Goal: Transaction & Acquisition: Purchase product/service

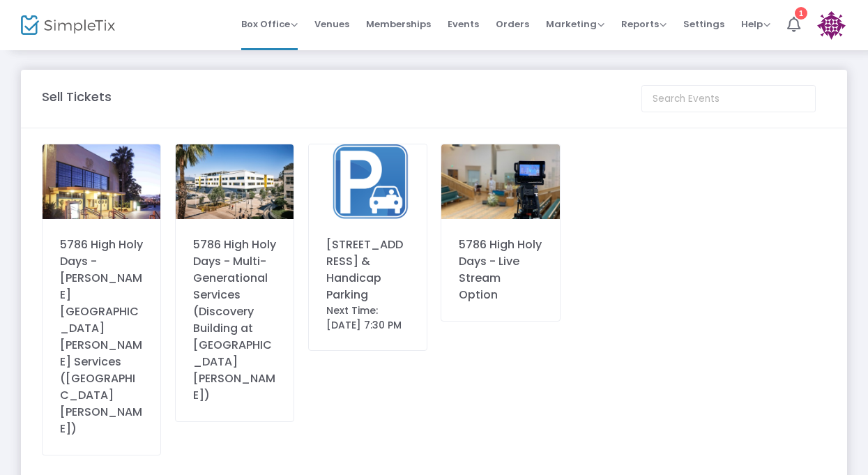
click at [397, 283] on div "[STREET_ADDRESS] & Handicap Parking" at bounding box center [367, 269] width 83 height 67
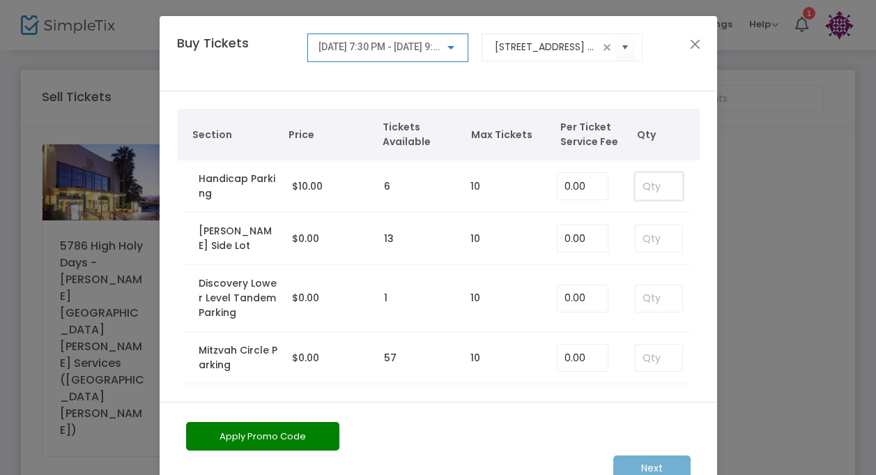
click at [650, 188] on input at bounding box center [659, 186] width 46 height 26
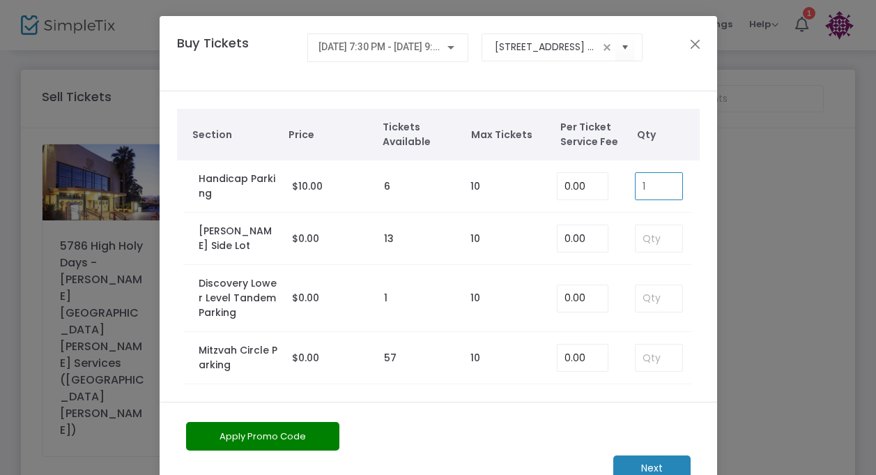
type input "1"
click at [391, 51] on span "[DATE] 7:30 PM - [DATE] 9:30 PM" at bounding box center [389, 46] width 142 height 11
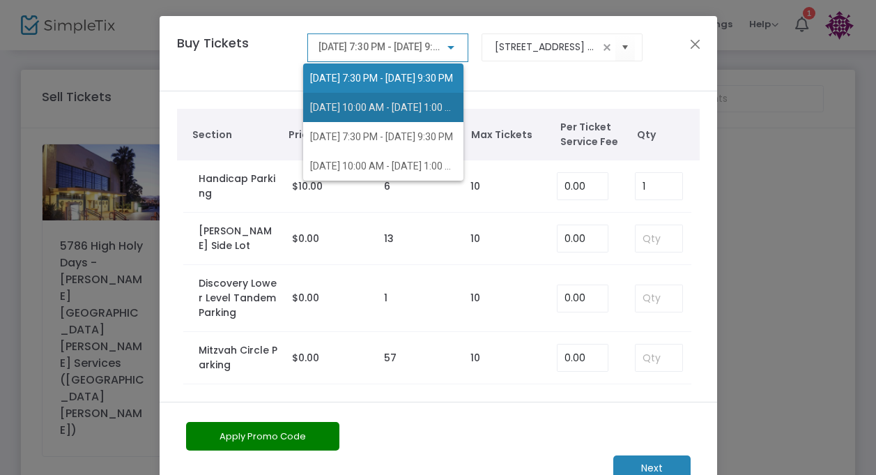
click at [392, 114] on span "[DATE] 10:00 AM - [DATE] 1:00 PM" at bounding box center [383, 107] width 146 height 29
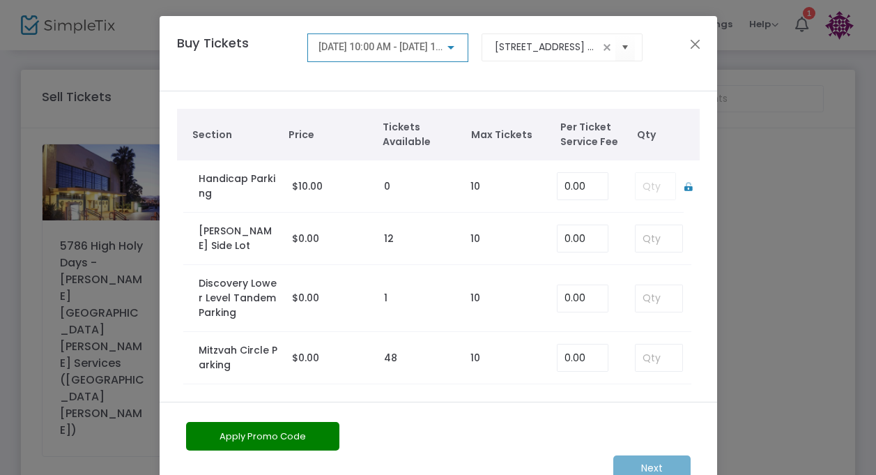
click at [438, 52] on span "[DATE] 10:00 AM - [DATE] 1:00 PM" at bounding box center [392, 46] width 148 height 11
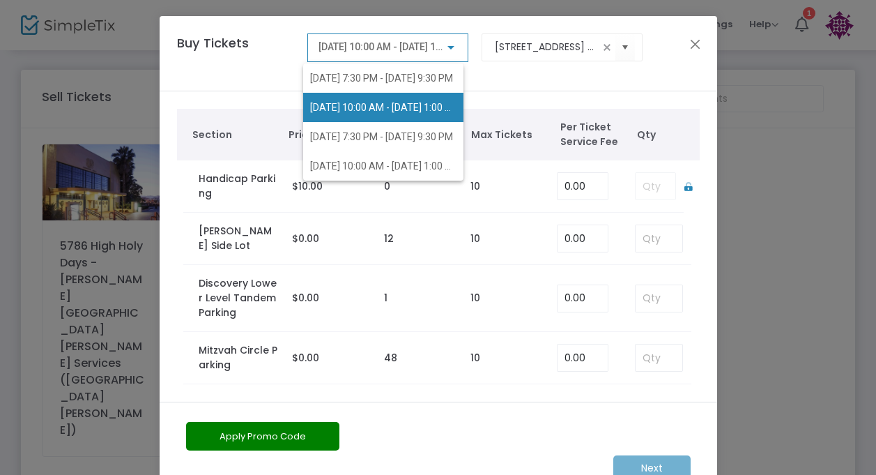
click at [689, 40] on div at bounding box center [438, 237] width 876 height 475
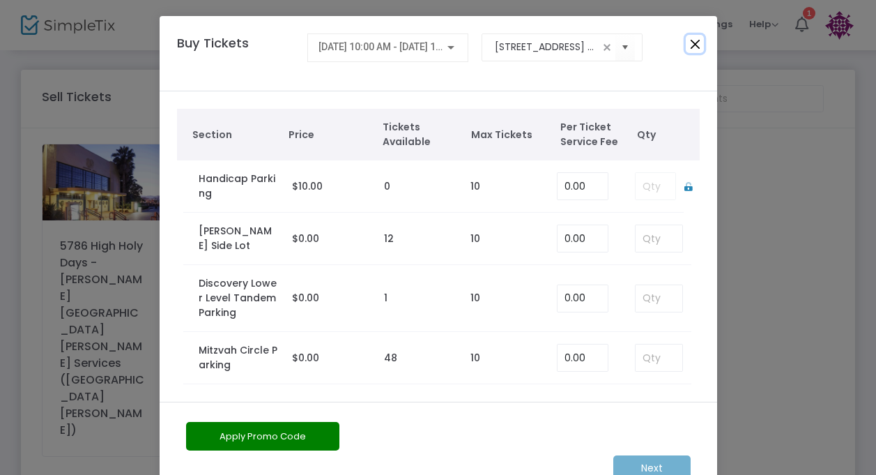
click at [689, 40] on button "Close" at bounding box center [695, 44] width 18 height 18
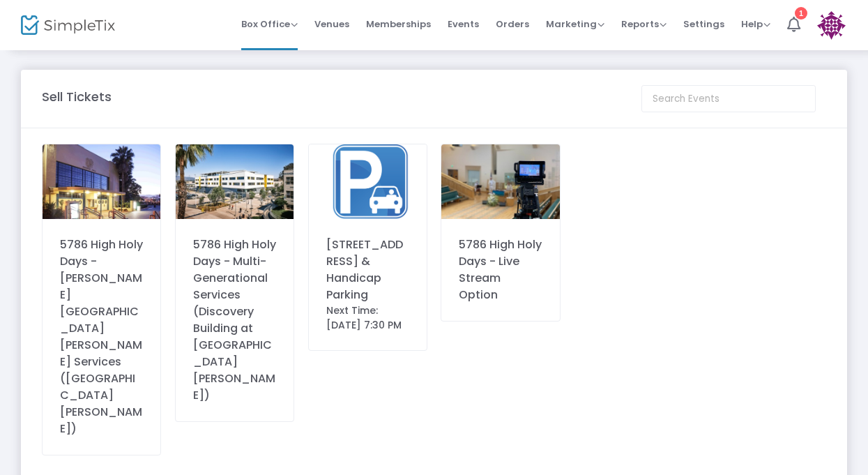
click at [389, 239] on div "[STREET_ADDRESS] & Handicap Parking" at bounding box center [367, 269] width 83 height 67
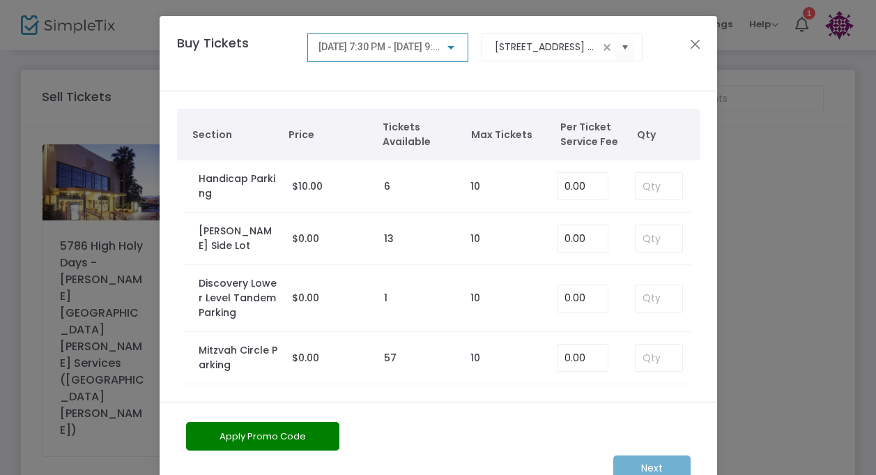
click at [436, 52] on span "[DATE] 7:30 PM - [DATE] 9:30 PM" at bounding box center [389, 46] width 142 height 11
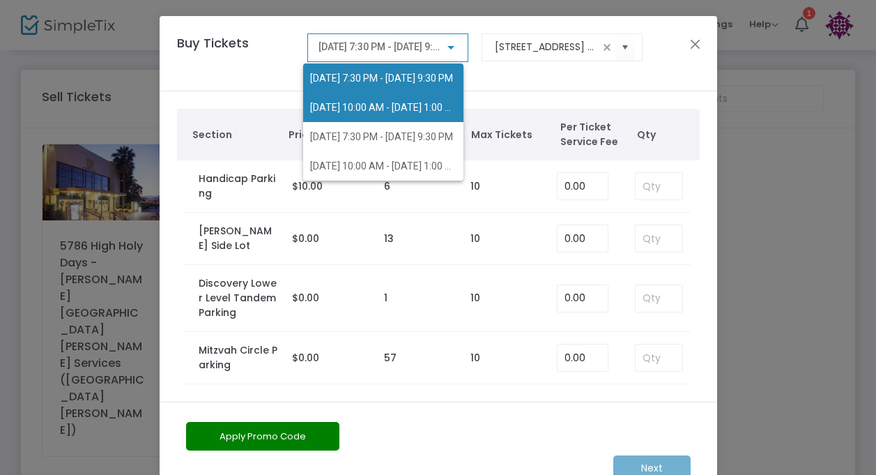
click at [413, 98] on span "[DATE] 10:00 AM - [DATE] 1:00 PM" at bounding box center [383, 107] width 146 height 29
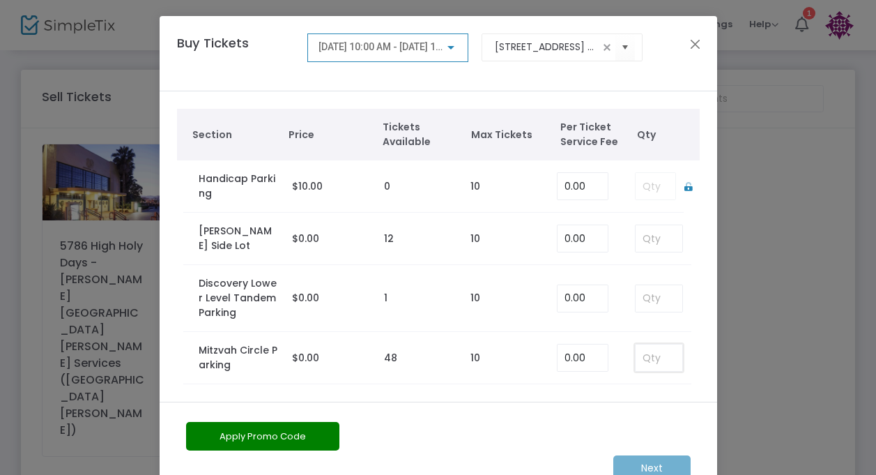
click at [648, 357] on input at bounding box center [659, 357] width 46 height 26
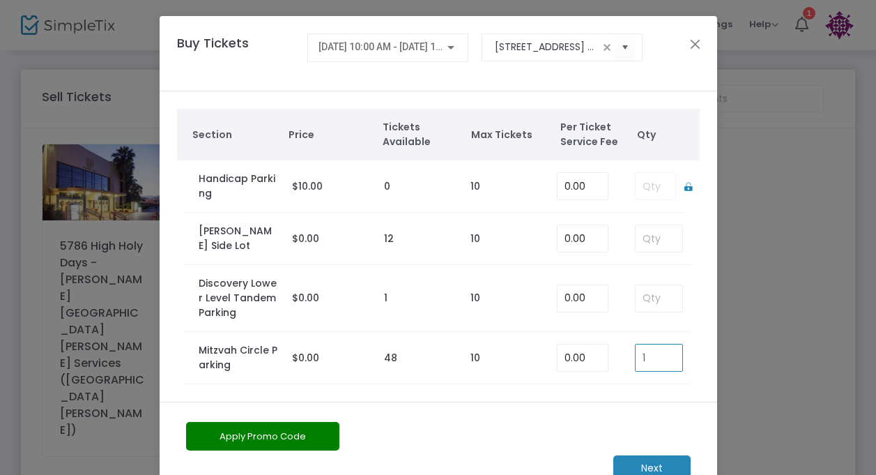
type input "1"
click at [419, 51] on span "[DATE] 10:00 AM - [DATE] 1:00 PM" at bounding box center [392, 46] width 148 height 11
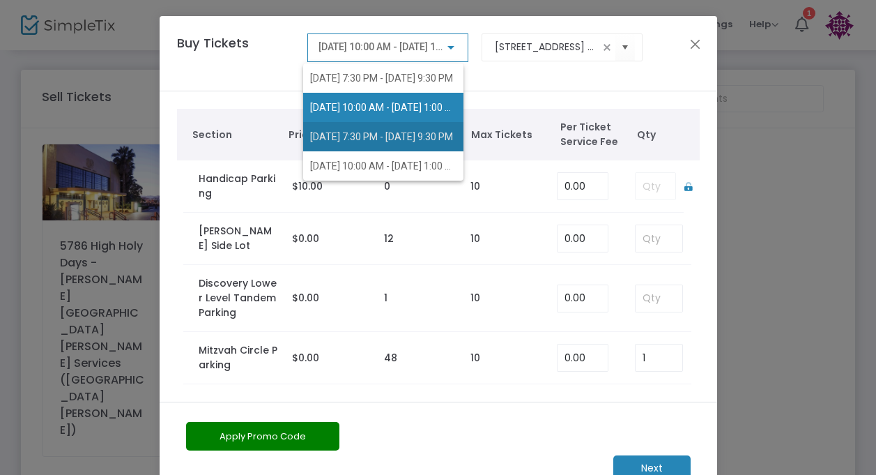
click at [392, 128] on span "[DATE] 7:30 PM - [DATE] 9:30 PM" at bounding box center [383, 136] width 146 height 29
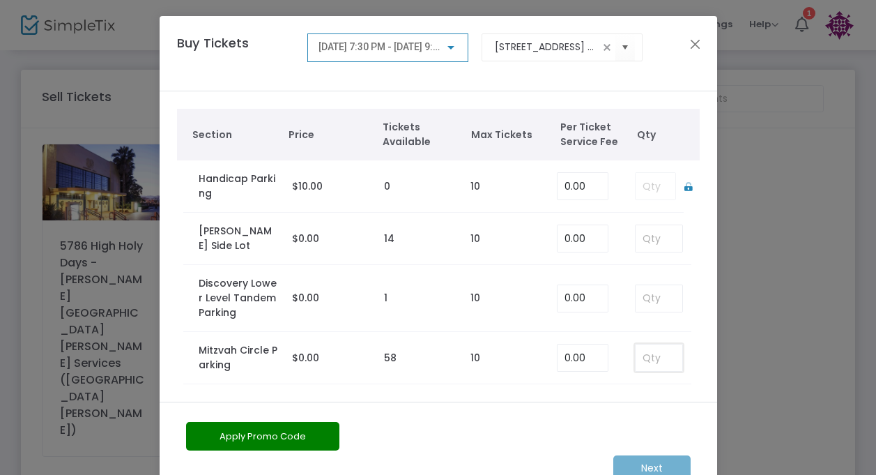
click at [654, 354] on input at bounding box center [659, 357] width 46 height 26
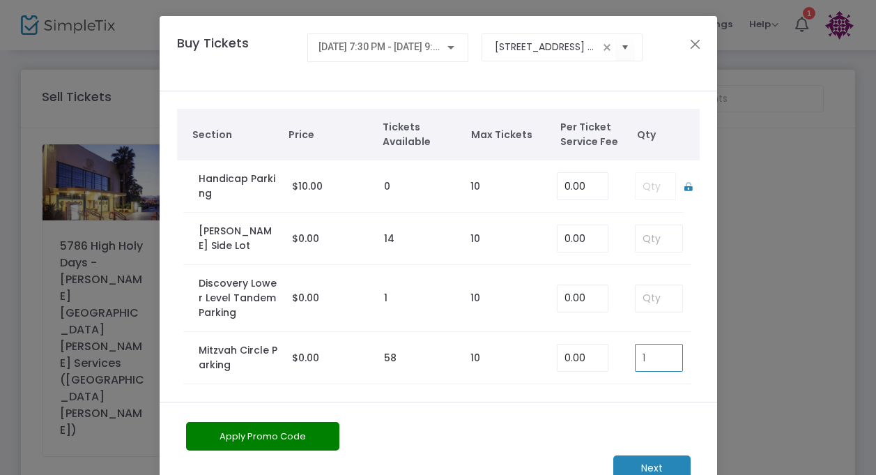
type input "1"
click at [411, 45] on span "[DATE] 7:30 PM - [DATE] 9:30 PM" at bounding box center [389, 46] width 142 height 11
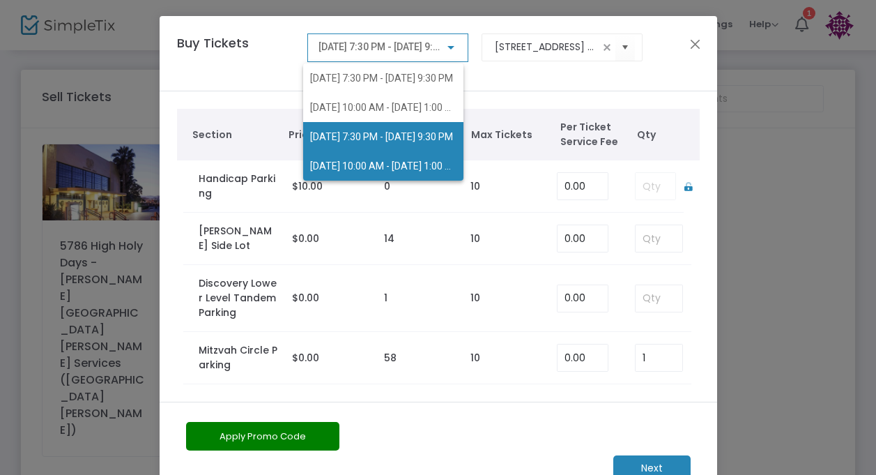
click at [406, 168] on span "[DATE] 10:00 AM - [DATE] 1:00 PM" at bounding box center [384, 165] width 149 height 11
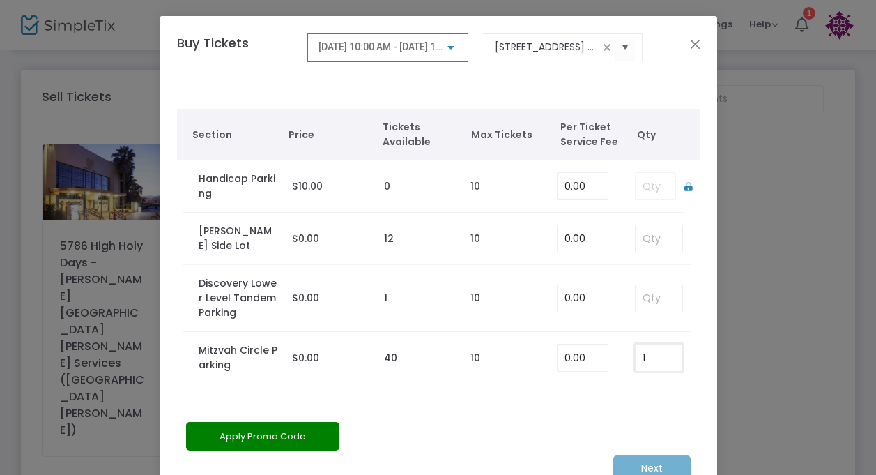
click at [645, 362] on input "1" at bounding box center [659, 357] width 46 height 26
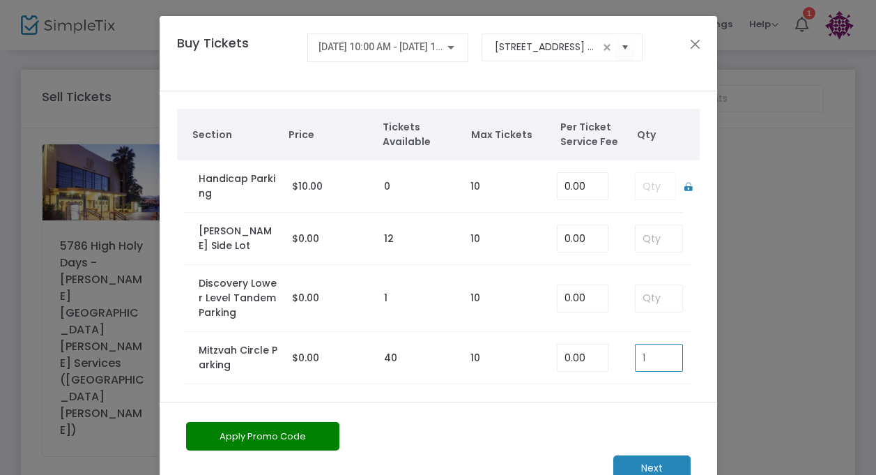
type input "1"
click at [626, 387] on div "Section Price Tickets Available Max Tickets Per Ticket Service Fee Qty Handicap…" at bounding box center [438, 246] width 557 height 310
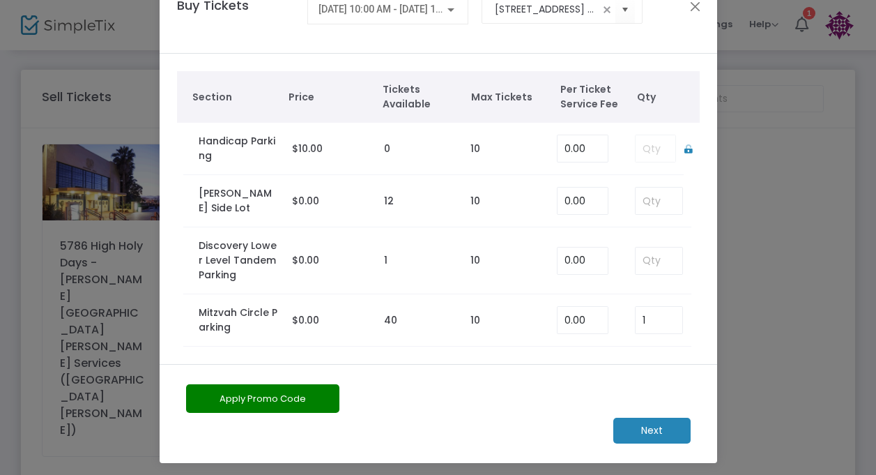
scroll to position [42, 0]
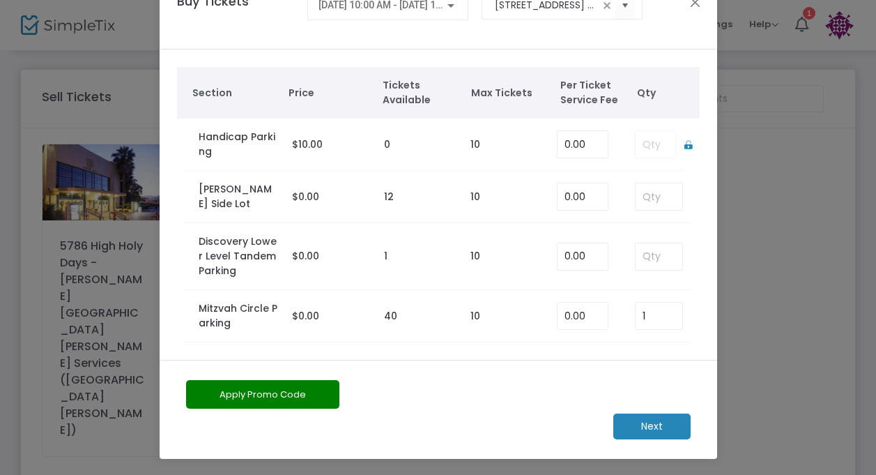
click at [635, 415] on m-button "Next" at bounding box center [651, 426] width 77 height 26
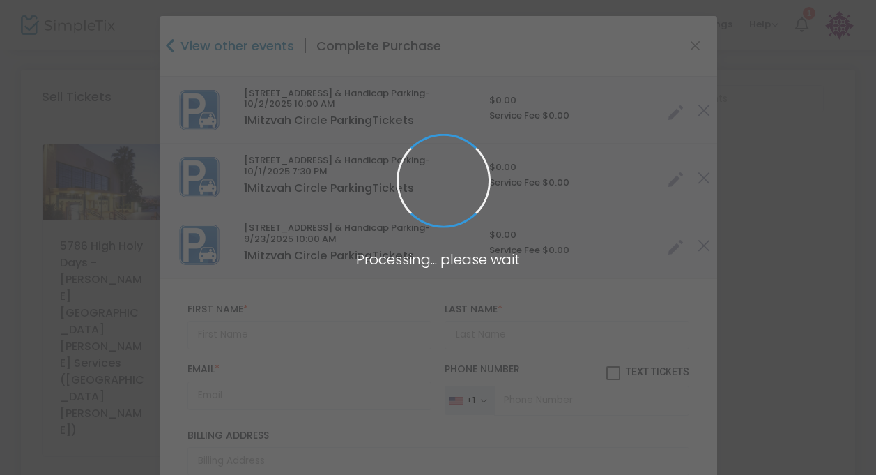
type input "[GEOGRAPHIC_DATA]"
type input "[US_STATE]"
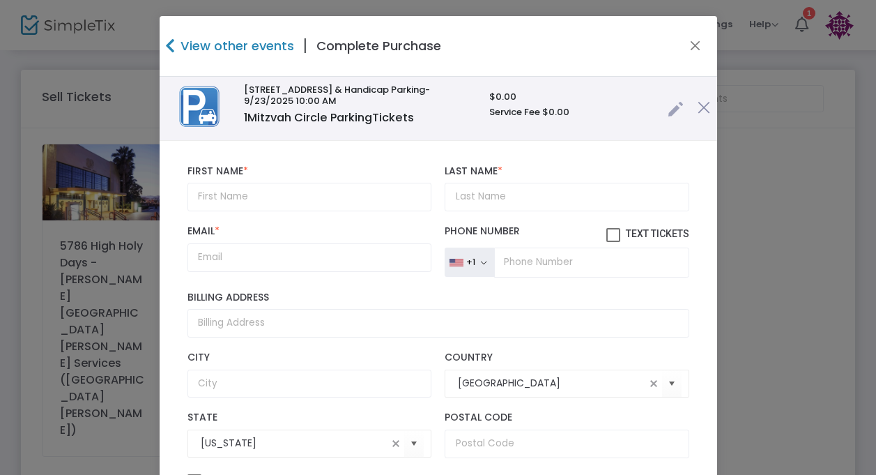
scroll to position [146, 0]
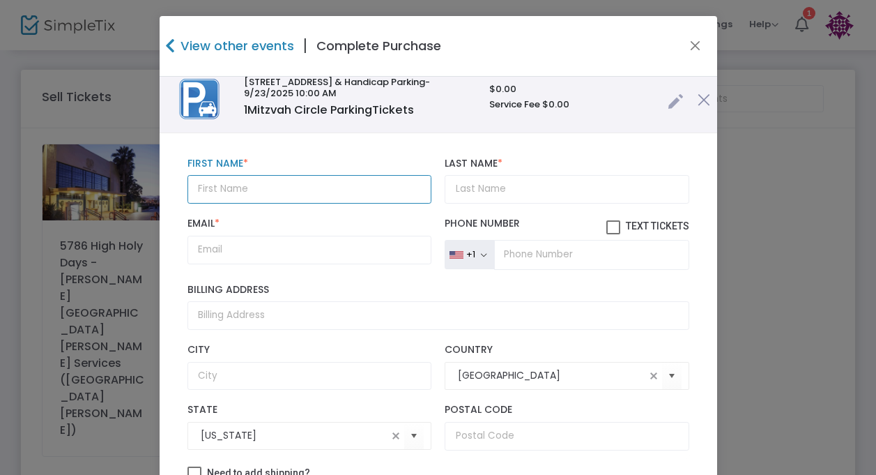
click at [316, 195] on input "text" at bounding box center [309, 189] width 244 height 29
type input "[PERSON_NAME]"
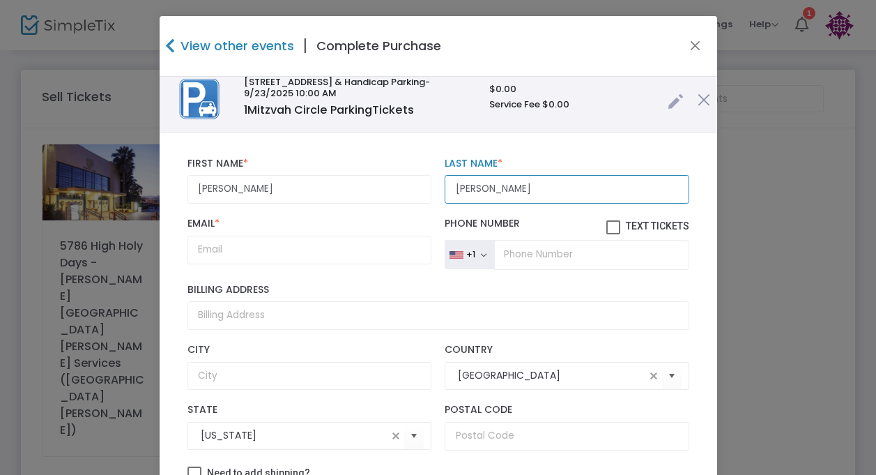
type input "[PERSON_NAME]"
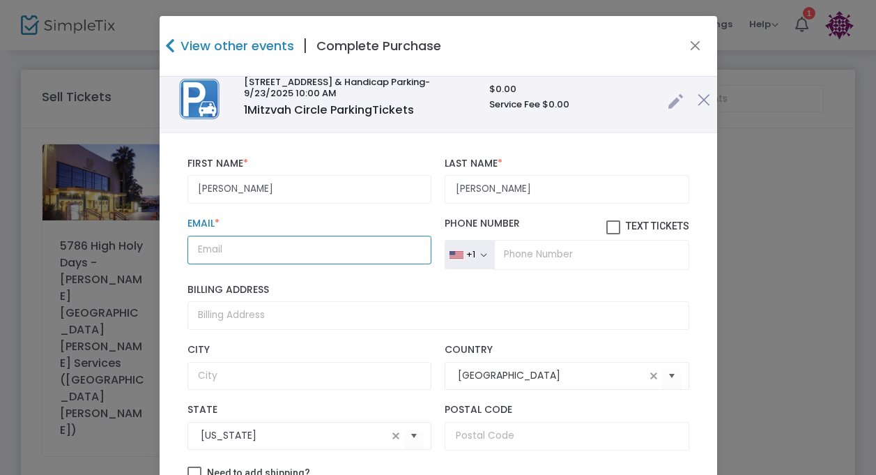
click at [252, 247] on input "Email *" at bounding box center [309, 250] width 244 height 29
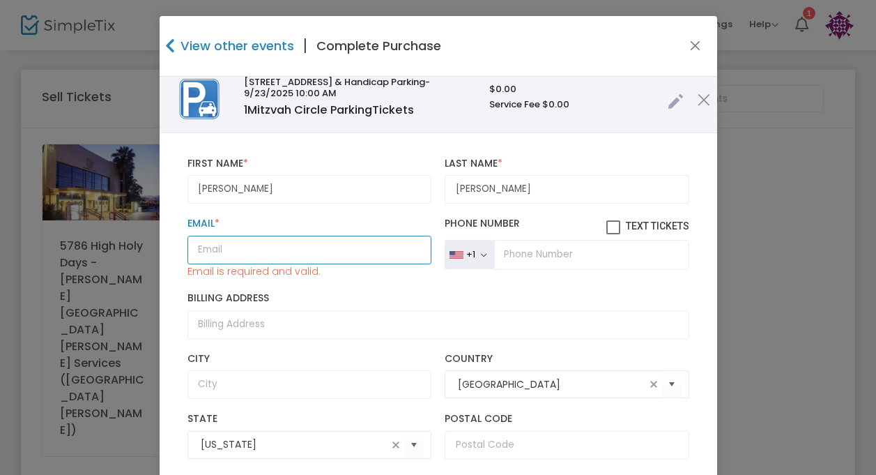
paste input "[EMAIL_ADDRESS][DOMAIN_NAME]"
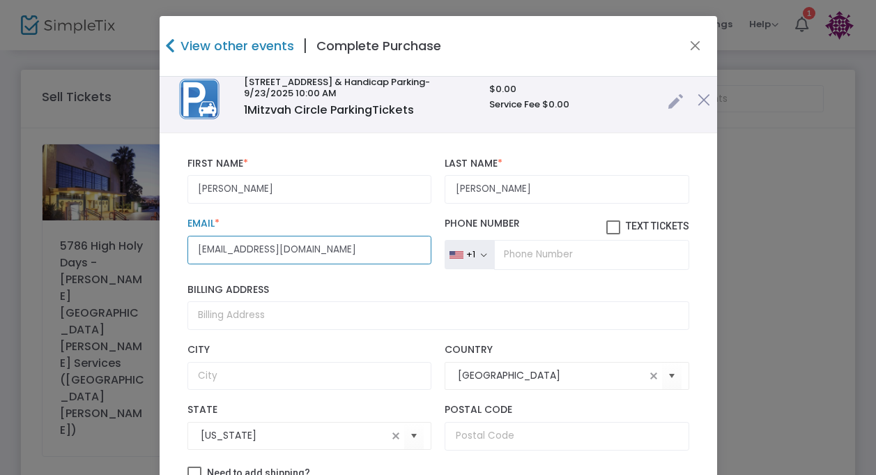
type input "[EMAIL_ADDRESS][DOMAIN_NAME]"
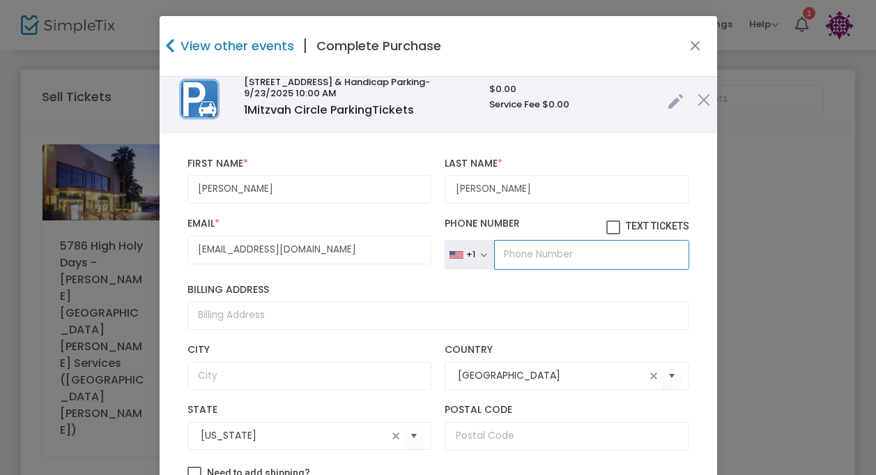
click at [499, 256] on input "tel" at bounding box center [591, 254] width 194 height 29
paste input "[PHONE_NUMBER]"
type input "[PHONE_NUMBER]"
click at [606, 226] on span at bounding box center [613, 227] width 14 height 14
click at [613, 234] on input "Text Tickets" at bounding box center [613, 234] width 1 height 1
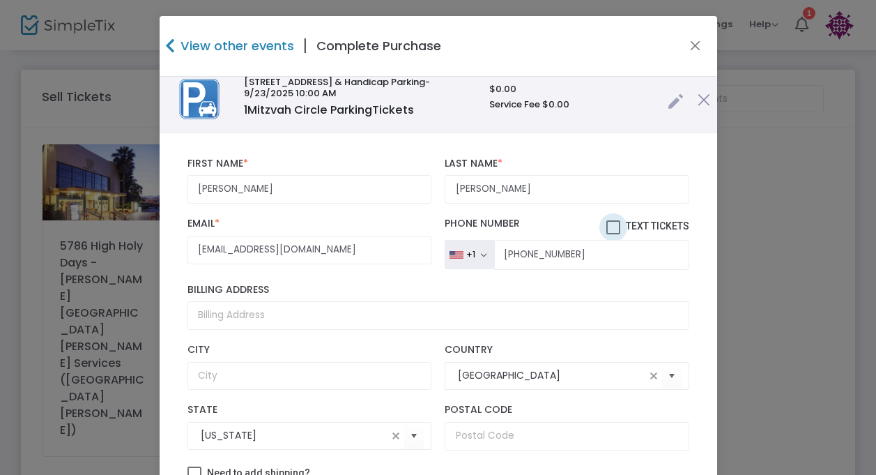
checkbox input "true"
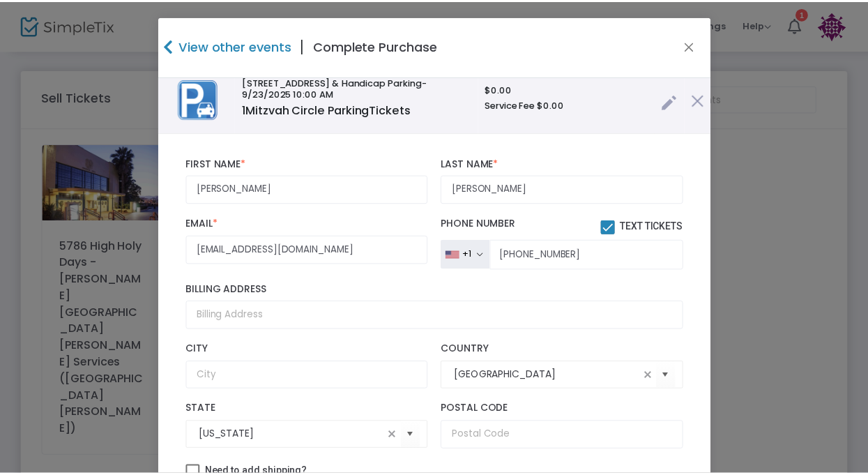
scroll to position [171, 0]
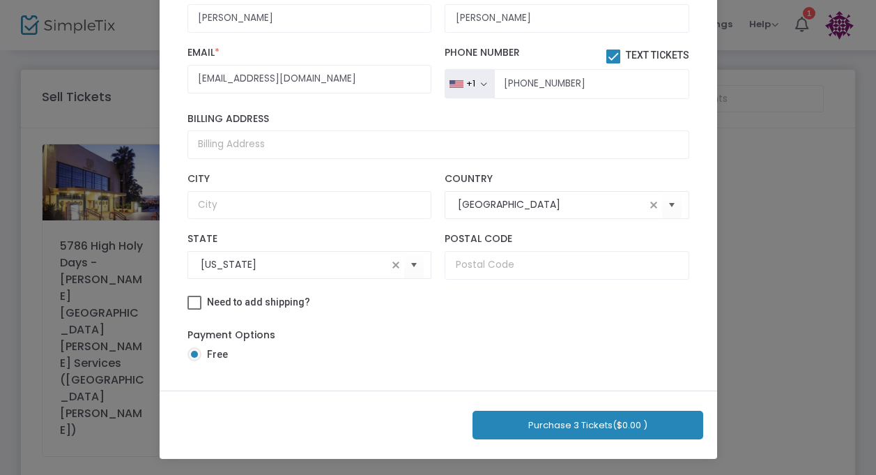
click at [525, 418] on button "Purchase 3 Tickets ($0.00 )" at bounding box center [587, 424] width 231 height 29
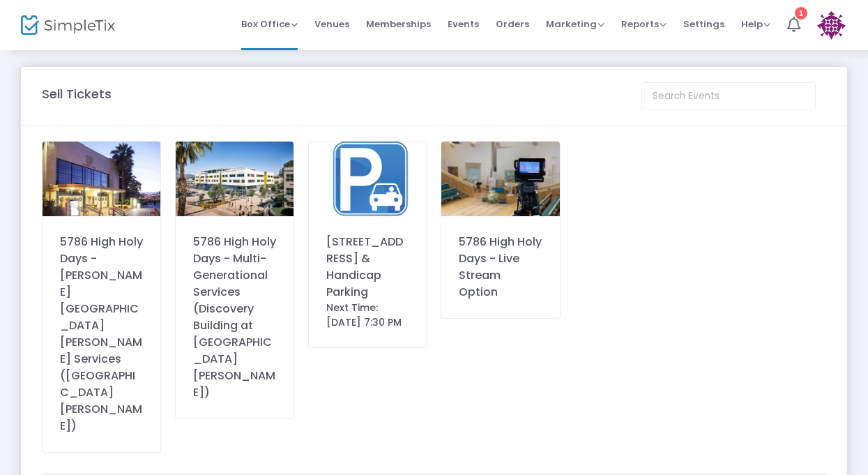
scroll to position [0, 0]
